Goal: Task Accomplishment & Management: Manage account settings

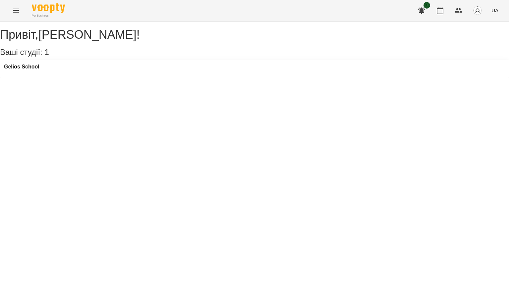
click at [12, 7] on icon "Menu" at bounding box center [16, 11] width 8 height 8
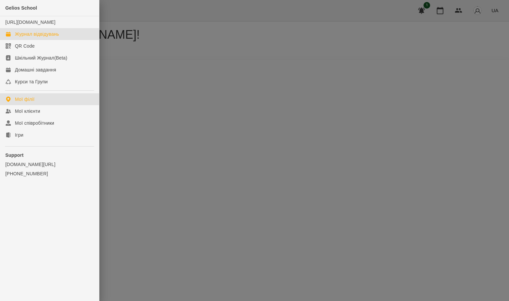
click at [18, 37] on div "Журнал відвідувань" at bounding box center [37, 34] width 44 height 7
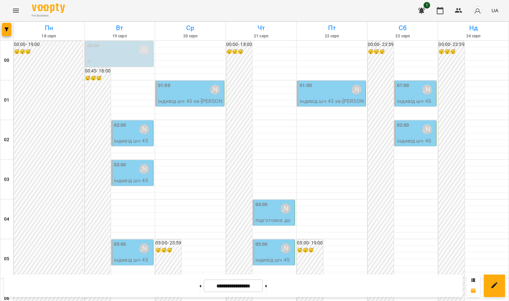
click at [135, 181] on p "індивід шч 45 хв - [PERSON_NAME]" at bounding box center [133, 189] width 38 height 24
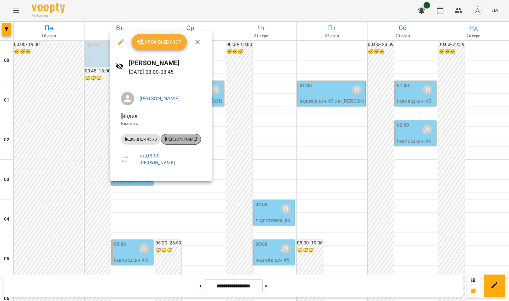
click at [181, 139] on span "[PERSON_NAME]" at bounding box center [181, 139] width 40 height 6
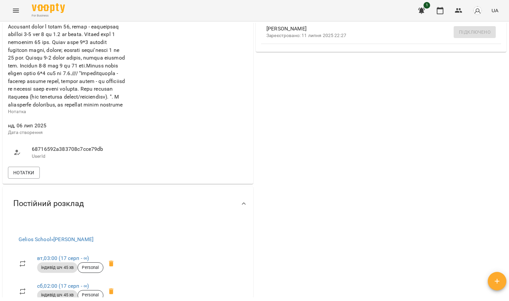
scroll to position [298, 0]
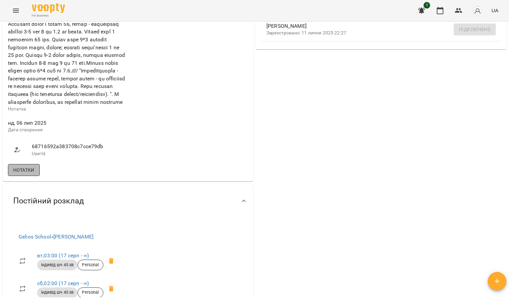
click at [34, 174] on span "Нотатки" at bounding box center [23, 170] width 21 height 8
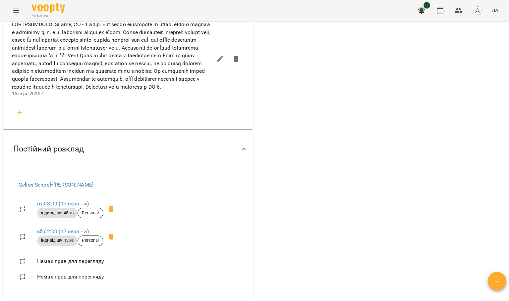
scroll to position [646, 0]
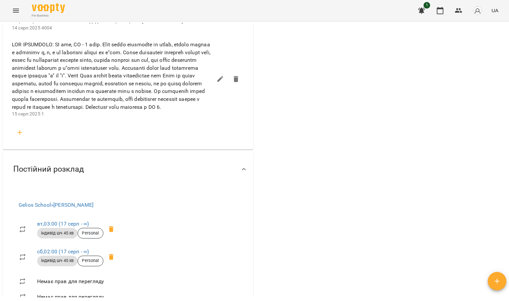
click at [0, 87] on div "Мої клієнти / [PERSON_NAME] [PERSON_NAME] [GEOGRAPHIC_DATA] -8 годин МА укр тел…" at bounding box center [254, 172] width 509 height 301
